Goal: Task Accomplishment & Management: Manage account settings

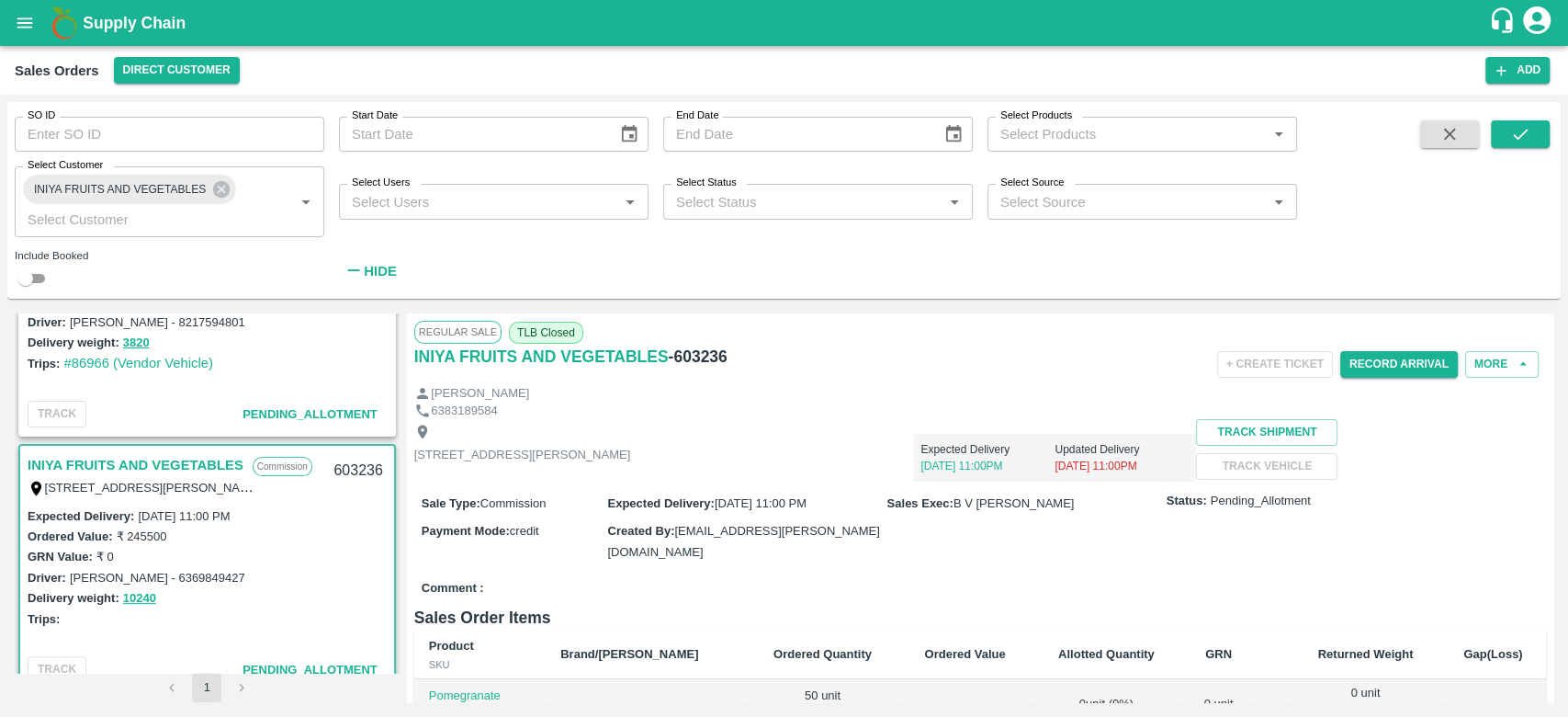
scroll to position [383, 0]
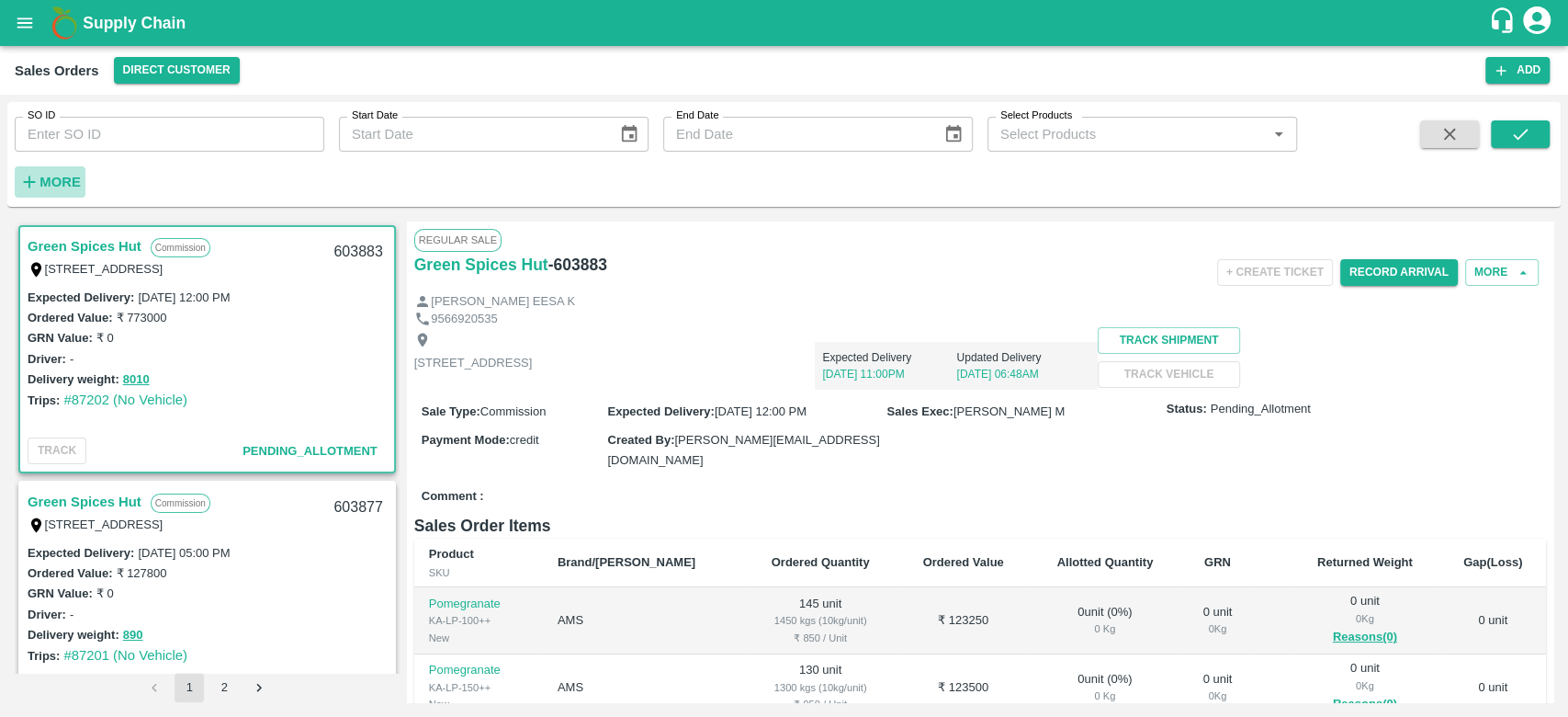
click at [45, 176] on strong "More" at bounding box center [60, 182] width 42 height 15
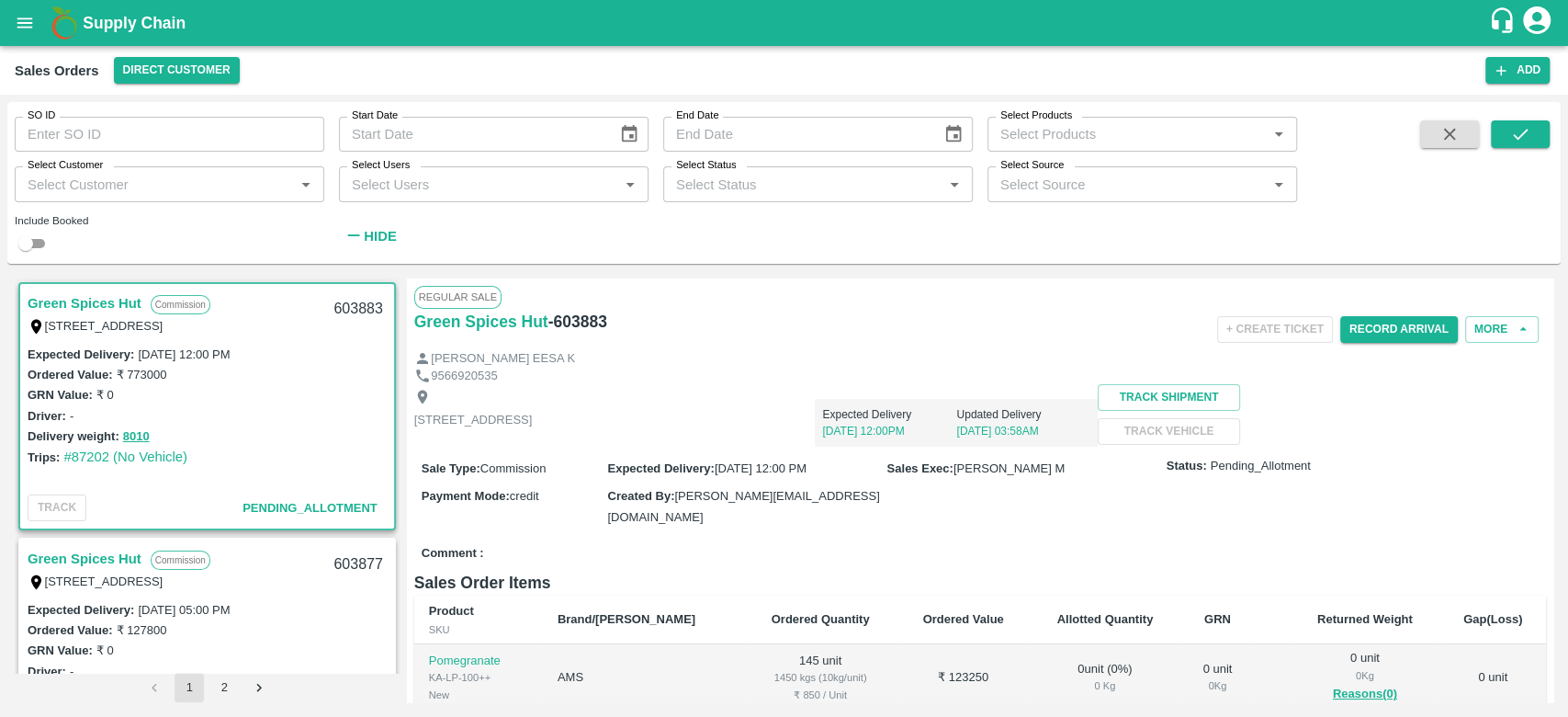
click at [45, 176] on input "Select Customer" at bounding box center [154, 184] width 268 height 24
type input "iniya"
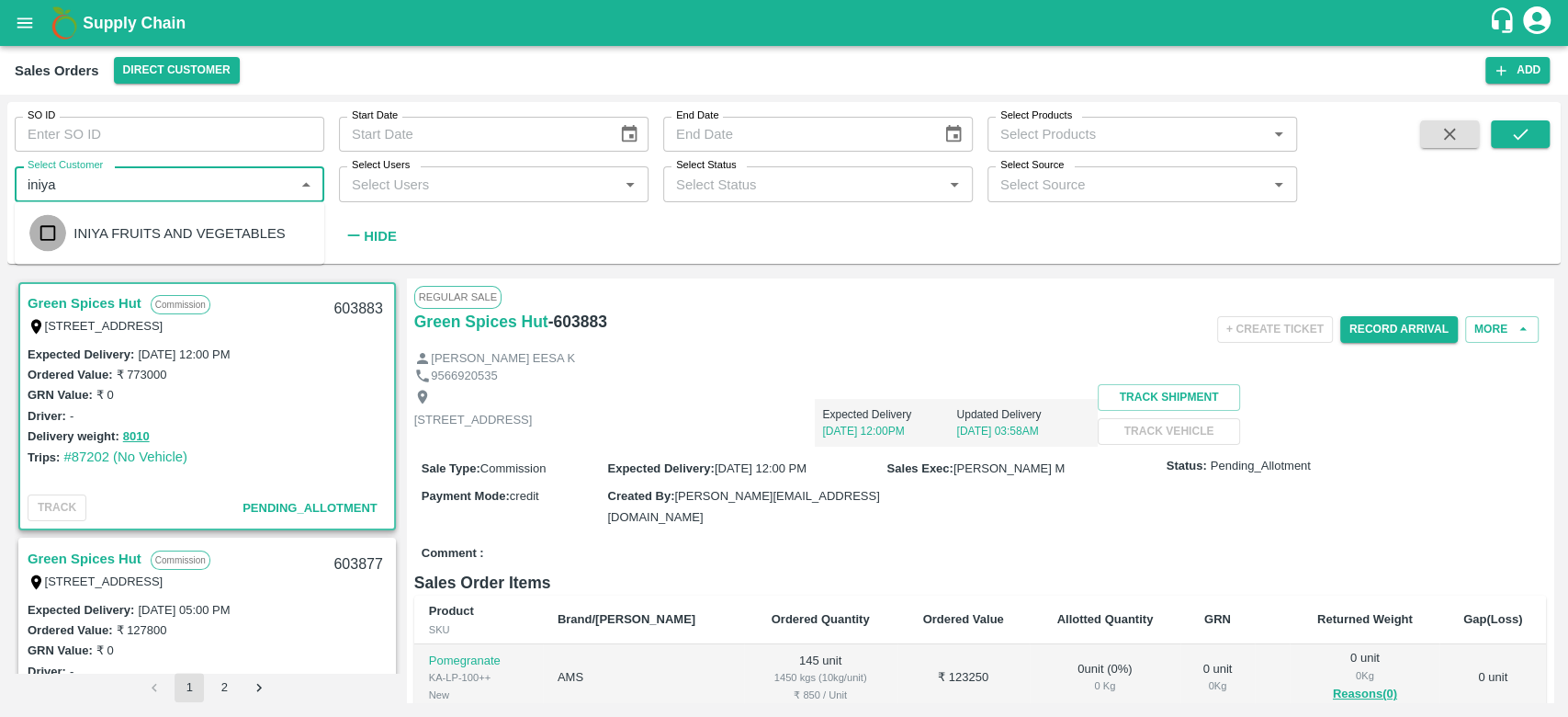
click at [36, 220] on input "checkbox" at bounding box center [48, 233] width 37 height 37
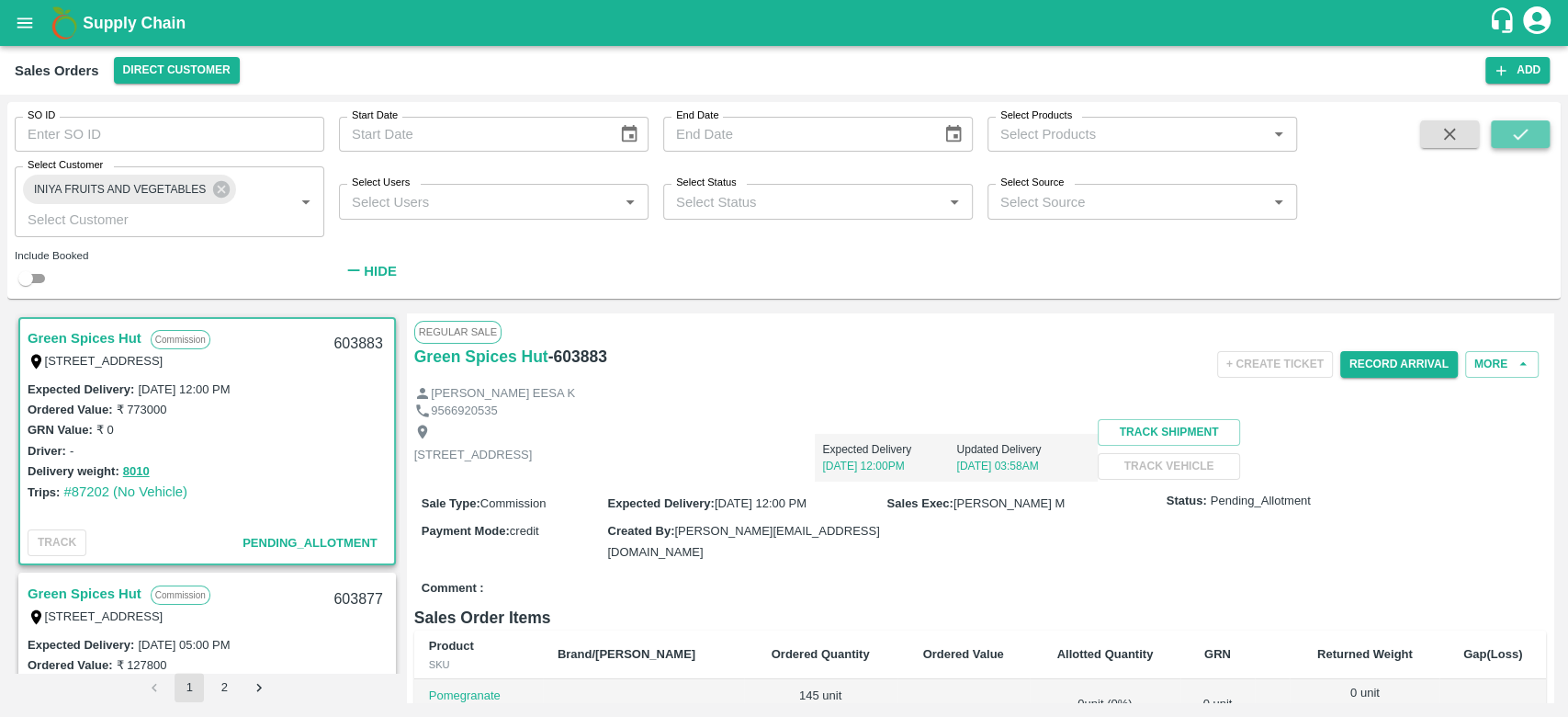
click at [1518, 131] on icon "submit" at bounding box center [1519, 134] width 20 height 20
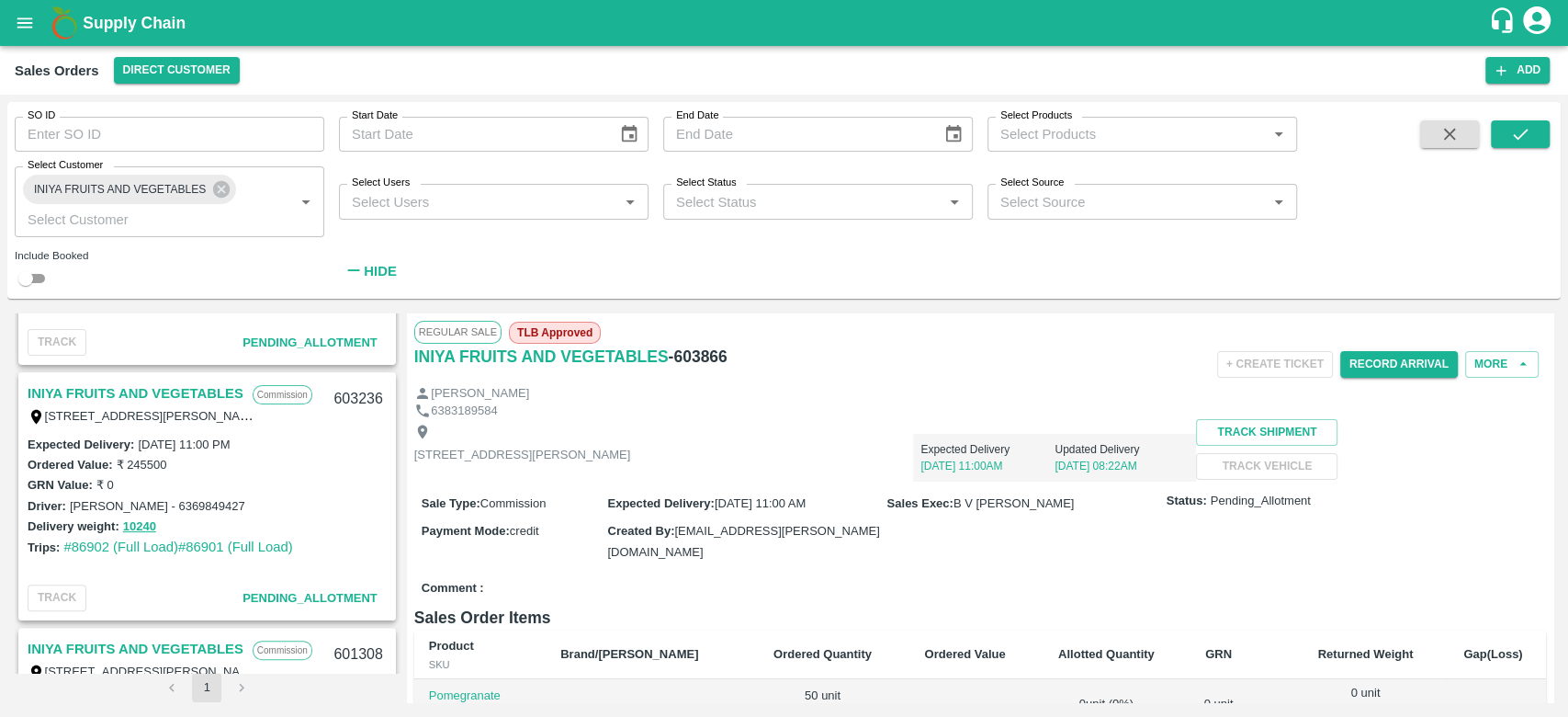
scroll to position [435, 0]
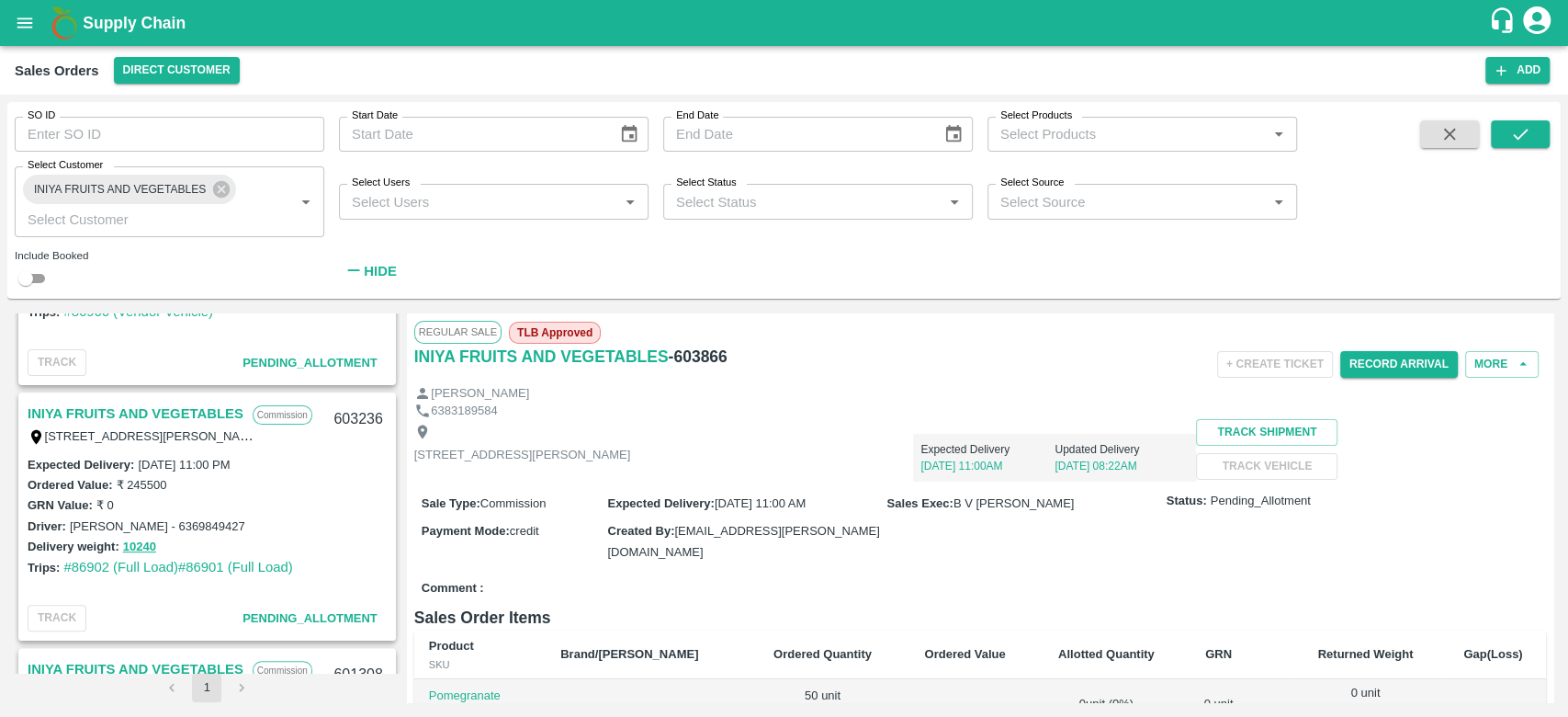
click at [188, 409] on link "INIYA FRUITS AND VEGETABLES" at bounding box center [135, 413] width 216 height 24
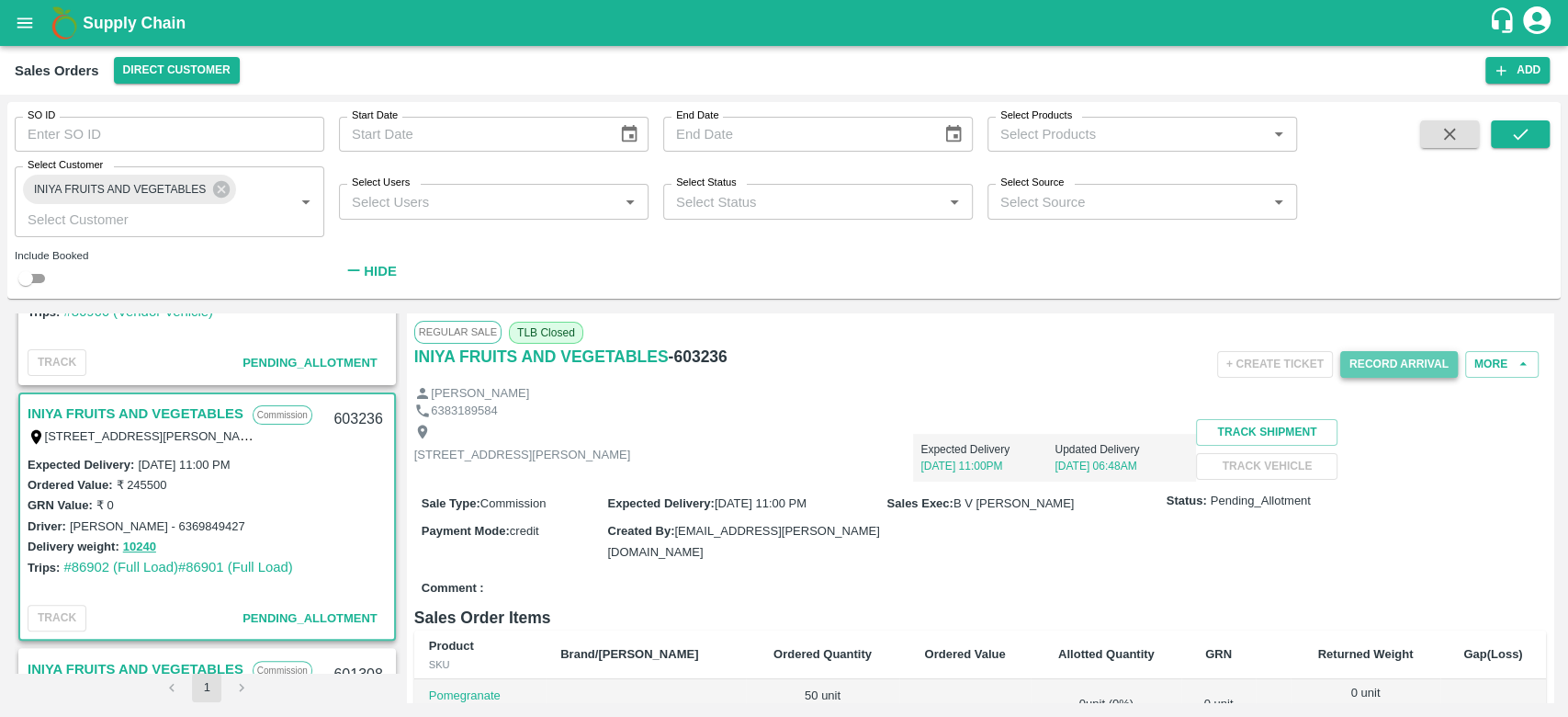
click at [1402, 357] on button "Record Arrival" at bounding box center [1398, 363] width 117 height 26
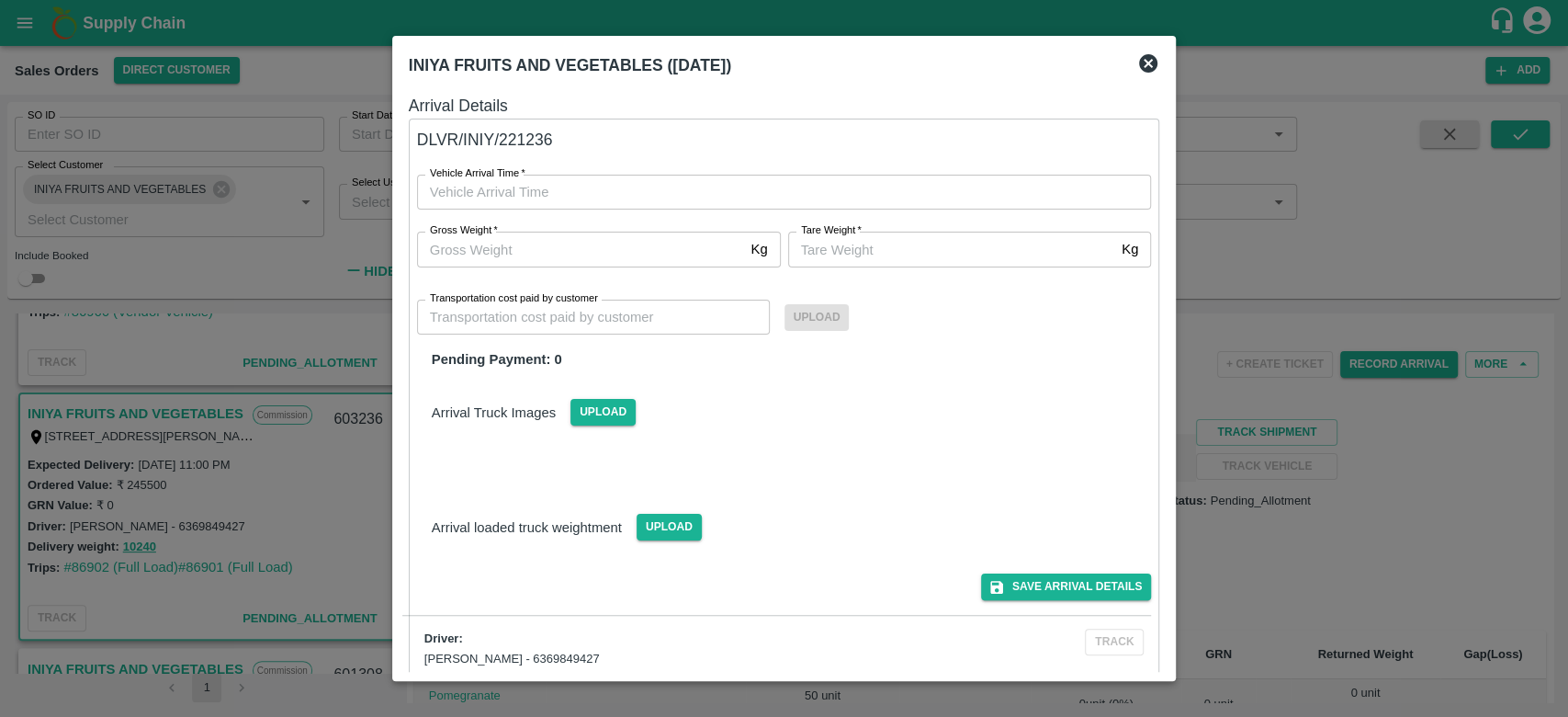
type input "DD/MM/YYYY hh:mm aa"
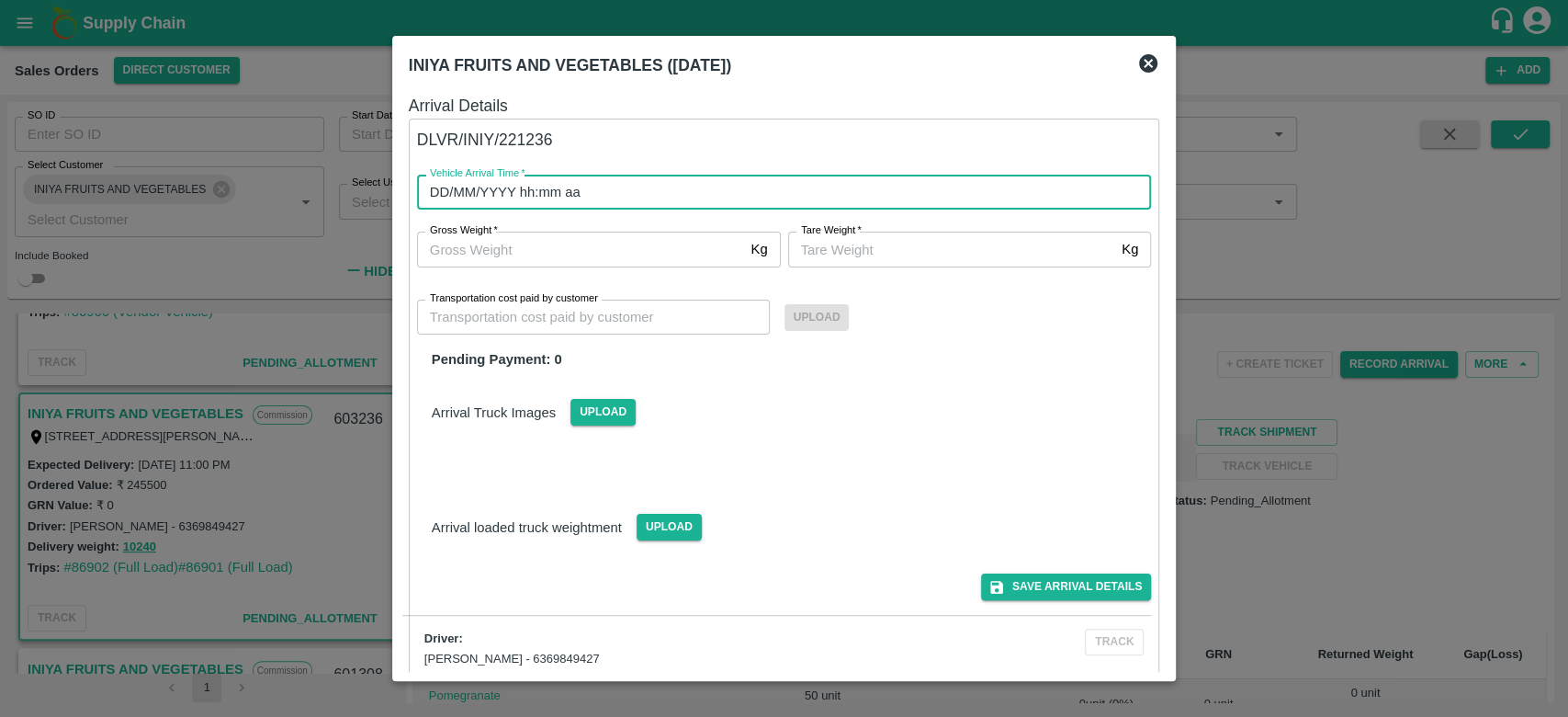
click at [523, 197] on input "DD/MM/YYYY hh:mm aa" at bounding box center [778, 192] width 722 height 35
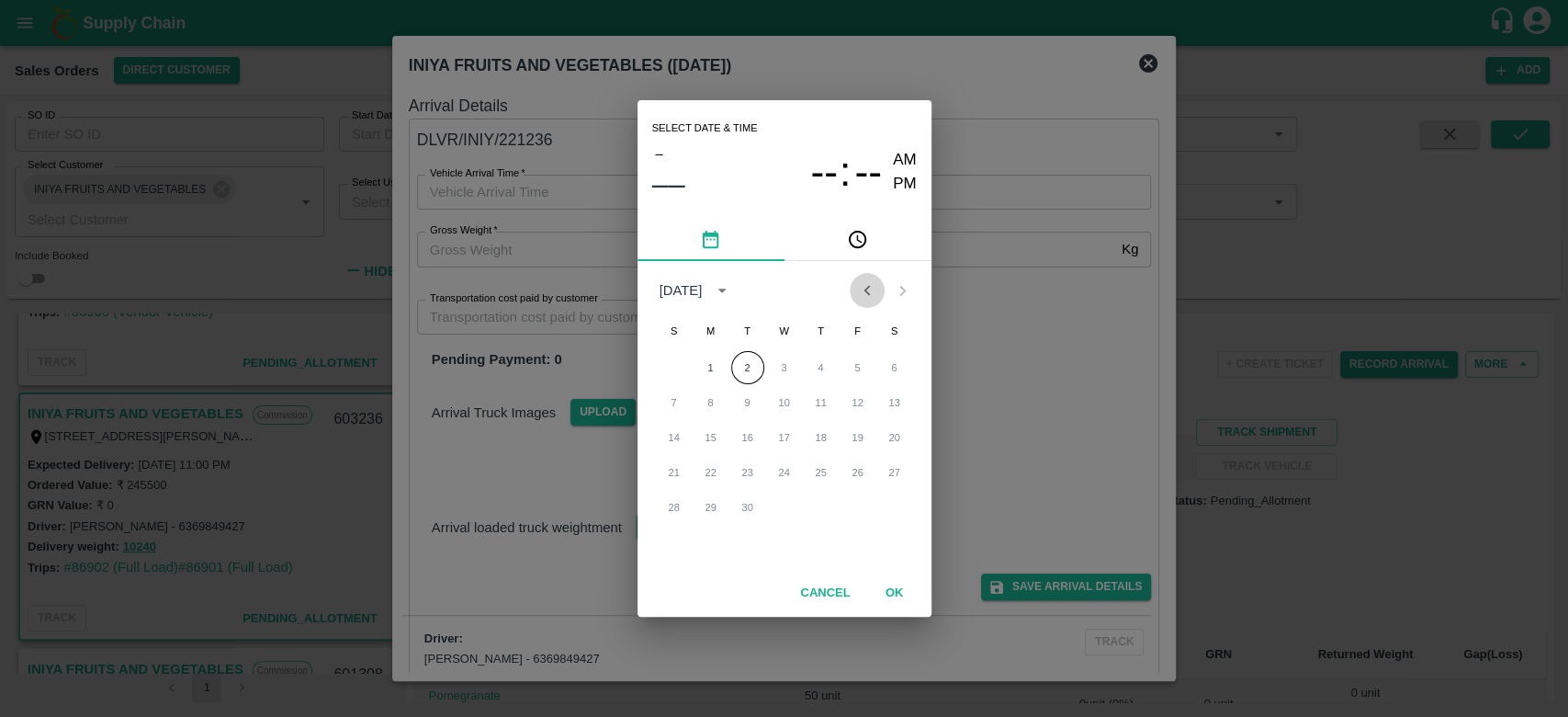
click at [860, 290] on icon "Previous month" at bounding box center [867, 290] width 20 height 20
click at [664, 535] on button "31" at bounding box center [674, 542] width 33 height 33
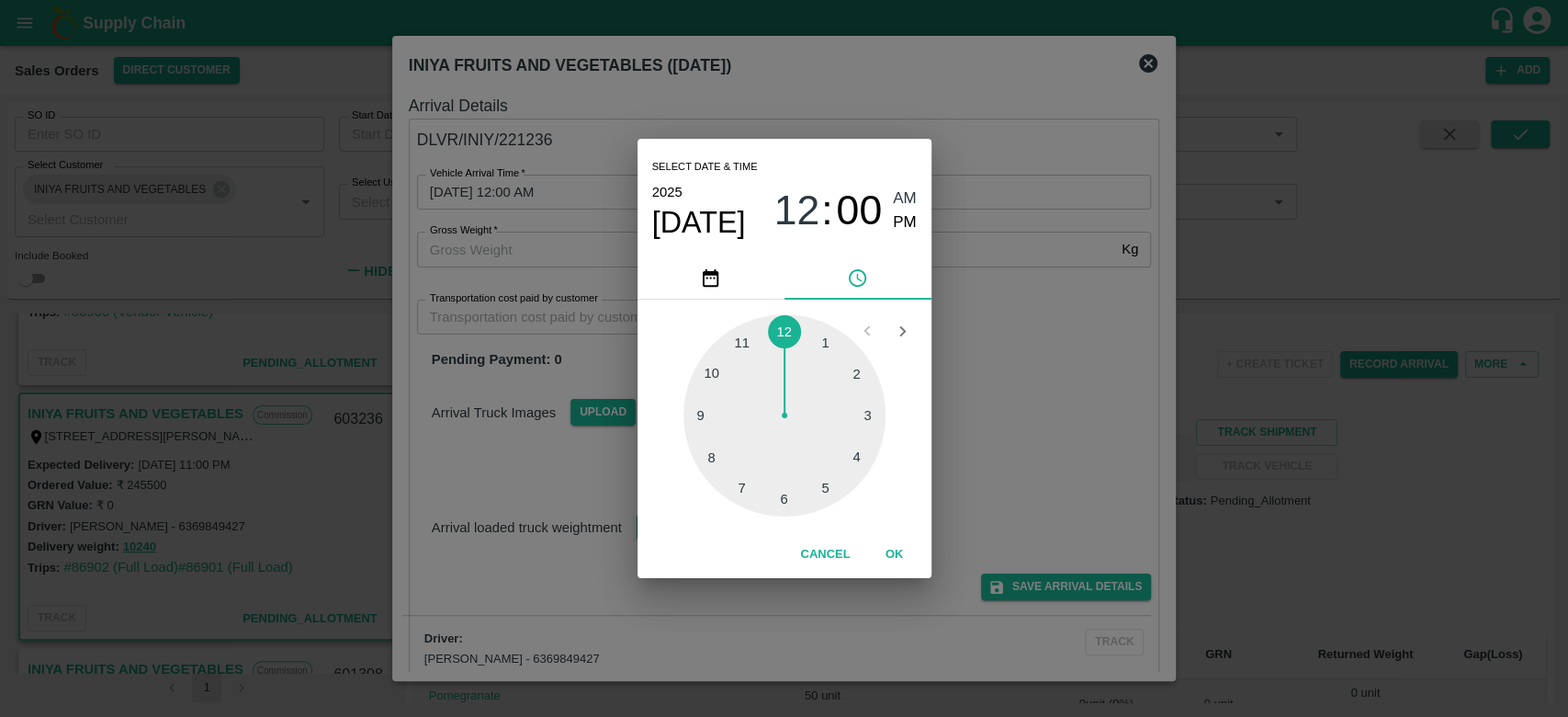
click at [744, 346] on div at bounding box center [784, 416] width 202 height 202
click at [902, 218] on span "PM" at bounding box center [904, 223] width 24 height 25
type input "[DATE] 11:00 PM"
click at [896, 551] on button "OK" at bounding box center [894, 554] width 59 height 32
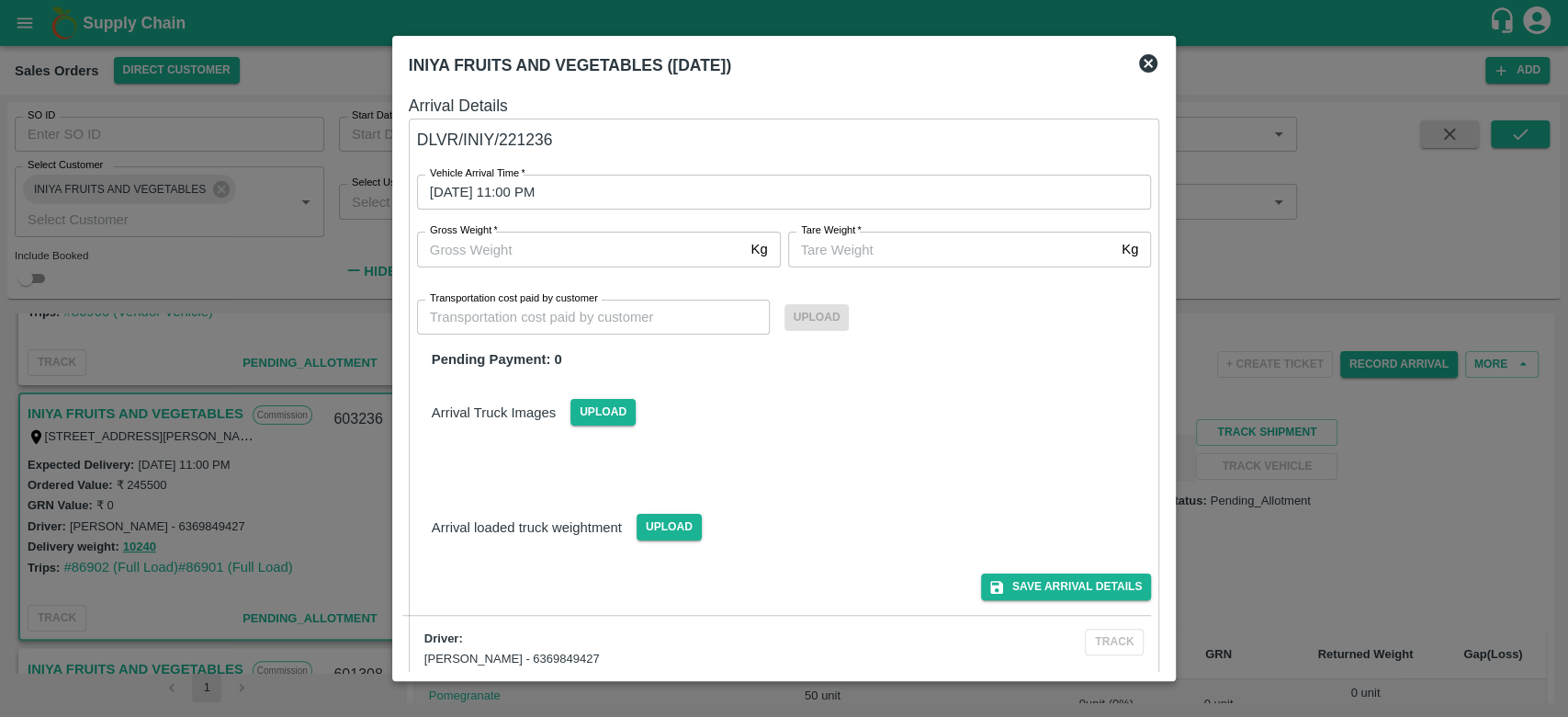
click at [919, 500] on div "Arrival loaded truck weightment Upload" at bounding box center [784, 513] width 764 height 56
click at [1036, 587] on button "Save Arrival Details" at bounding box center [1065, 586] width 170 height 26
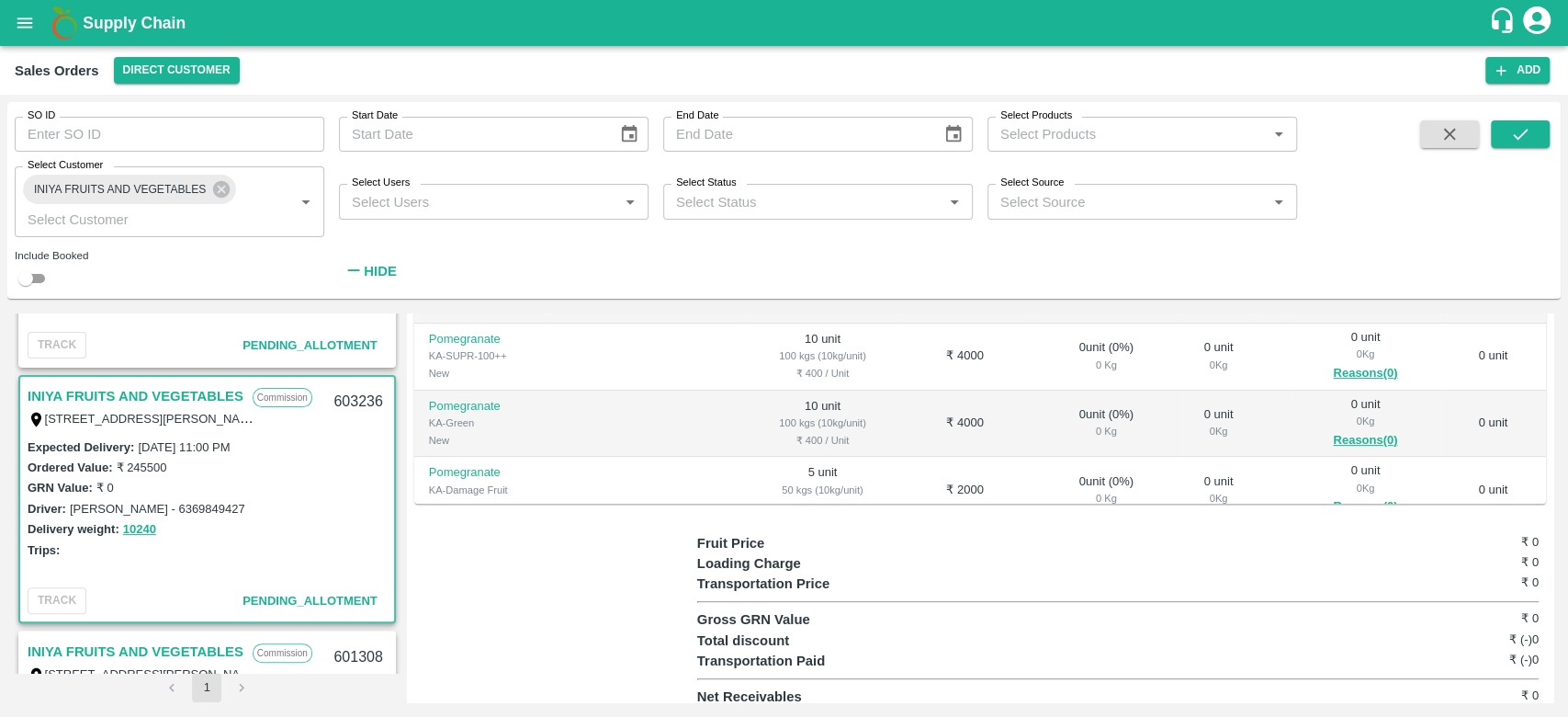
scroll to position [460, 0]
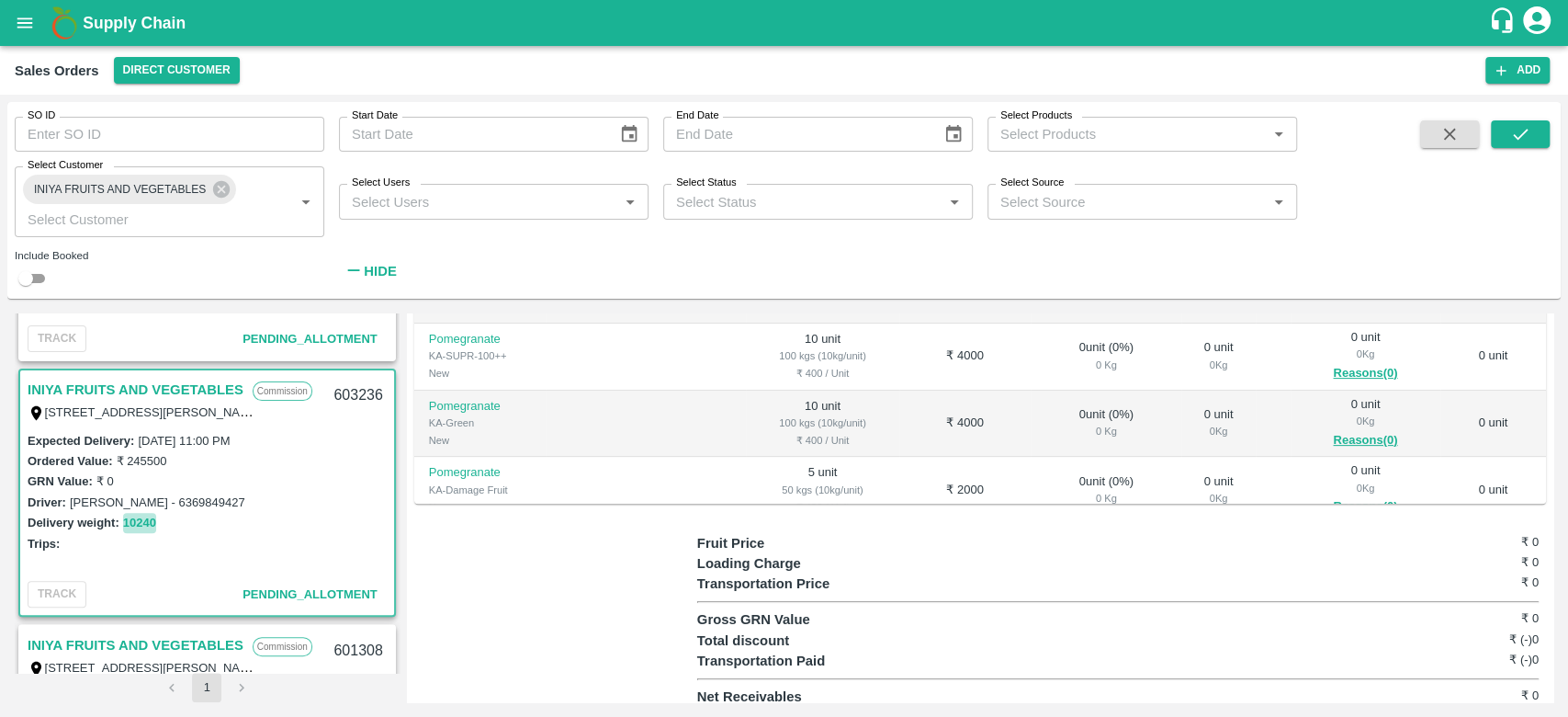
click at [147, 526] on button "10240" at bounding box center [140, 524] width 33 height 21
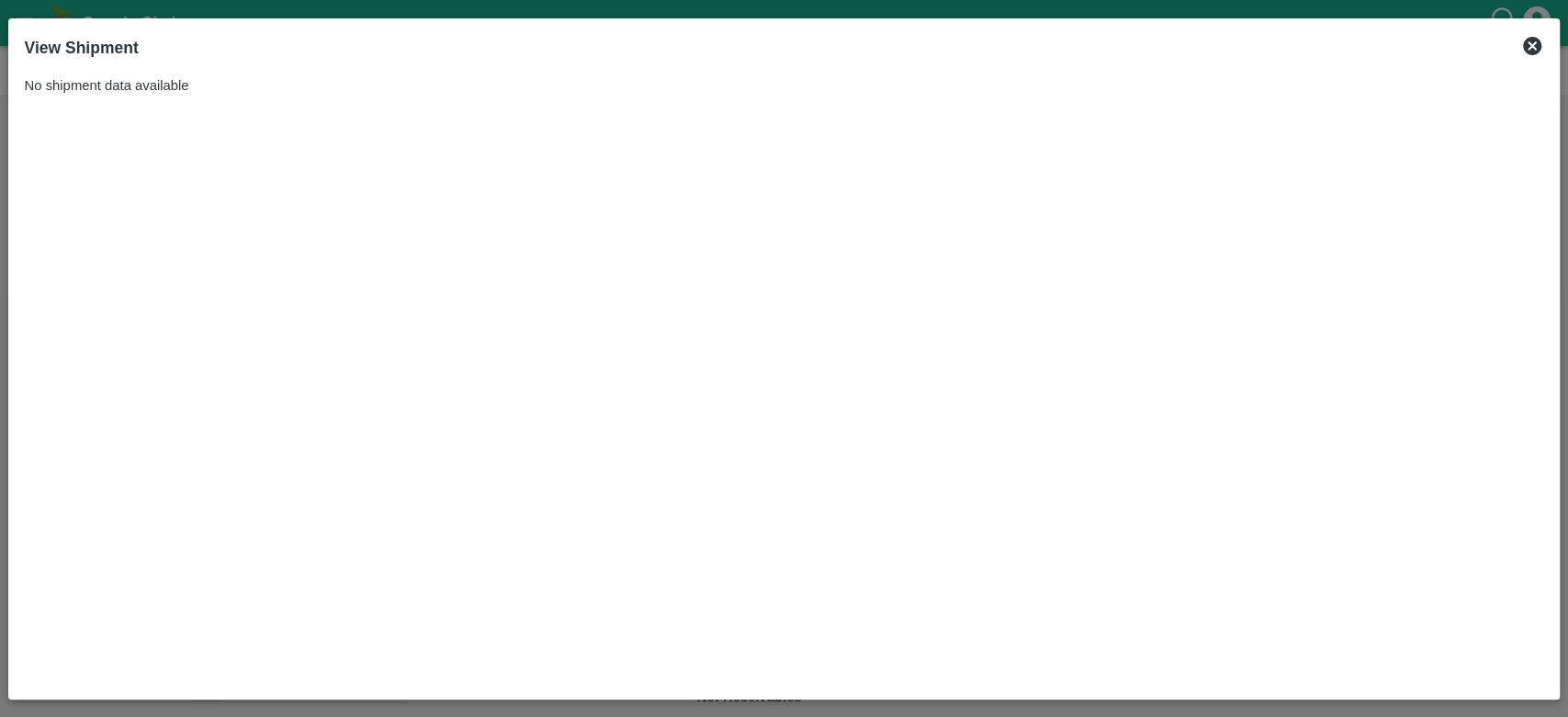
click at [1521, 40] on icon at bounding box center [1531, 46] width 22 height 22
